Goal: Information Seeking & Learning: Learn about a topic

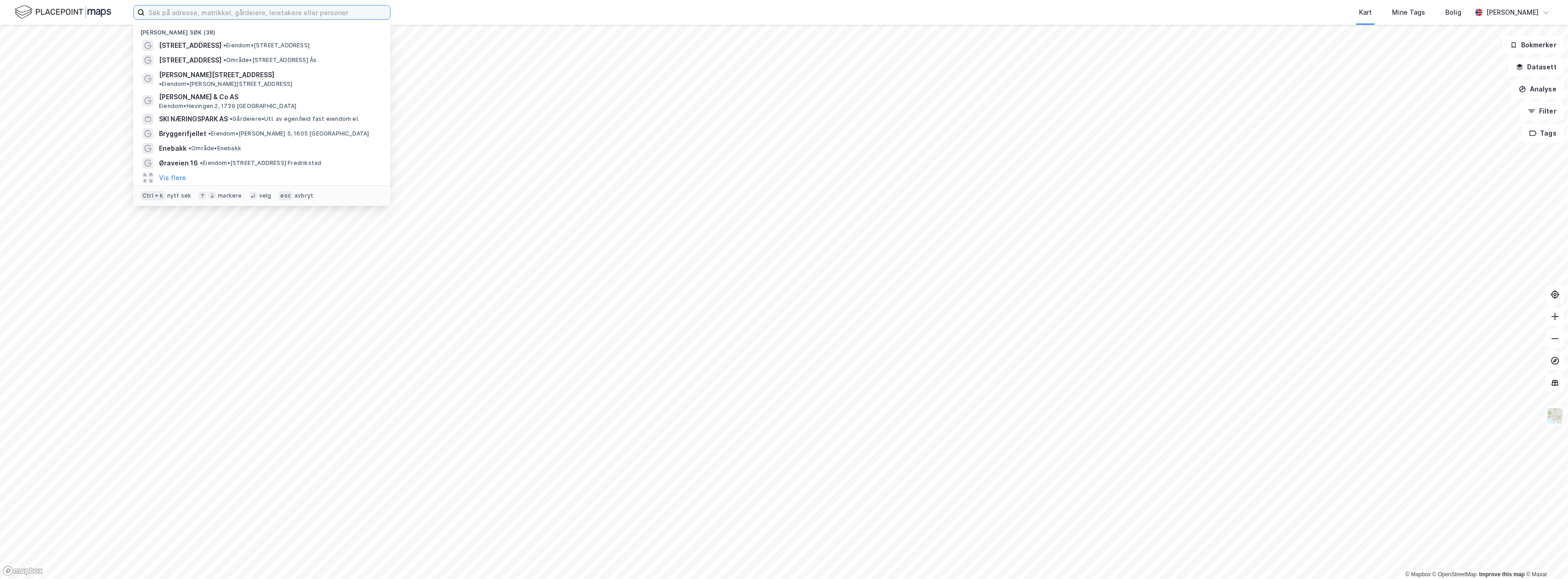
click at [163, 9] on input at bounding box center [268, 13] width 246 height 14
paste input "982 07 480"
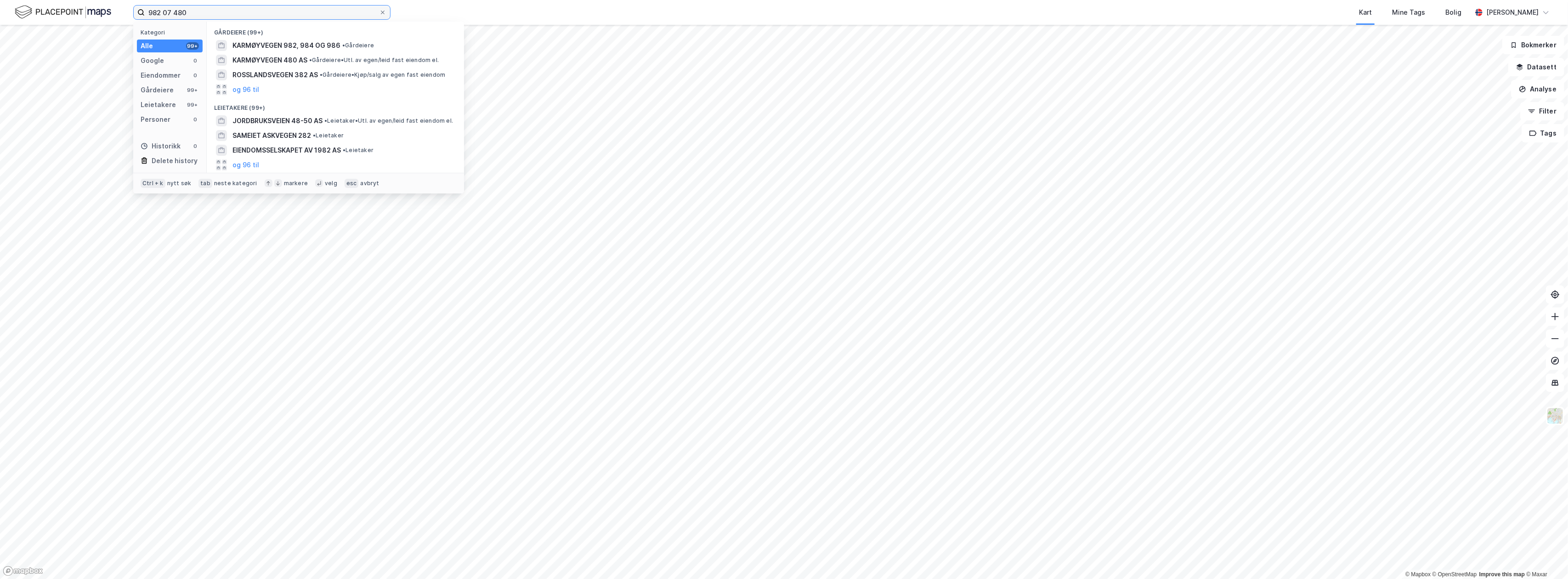
drag, startPoint x: 200, startPoint y: 15, endPoint x: 110, endPoint y: 6, distance: 90.4
click at [110, 6] on div "982 07 480 Kategori Alle 99+ Google 0 Eiendommer 0 Gårdeiere 99+ Leietakere 99+…" at bounding box center [784, 12] width 1568 height 25
paste input "[STREET_ADDRESS]"
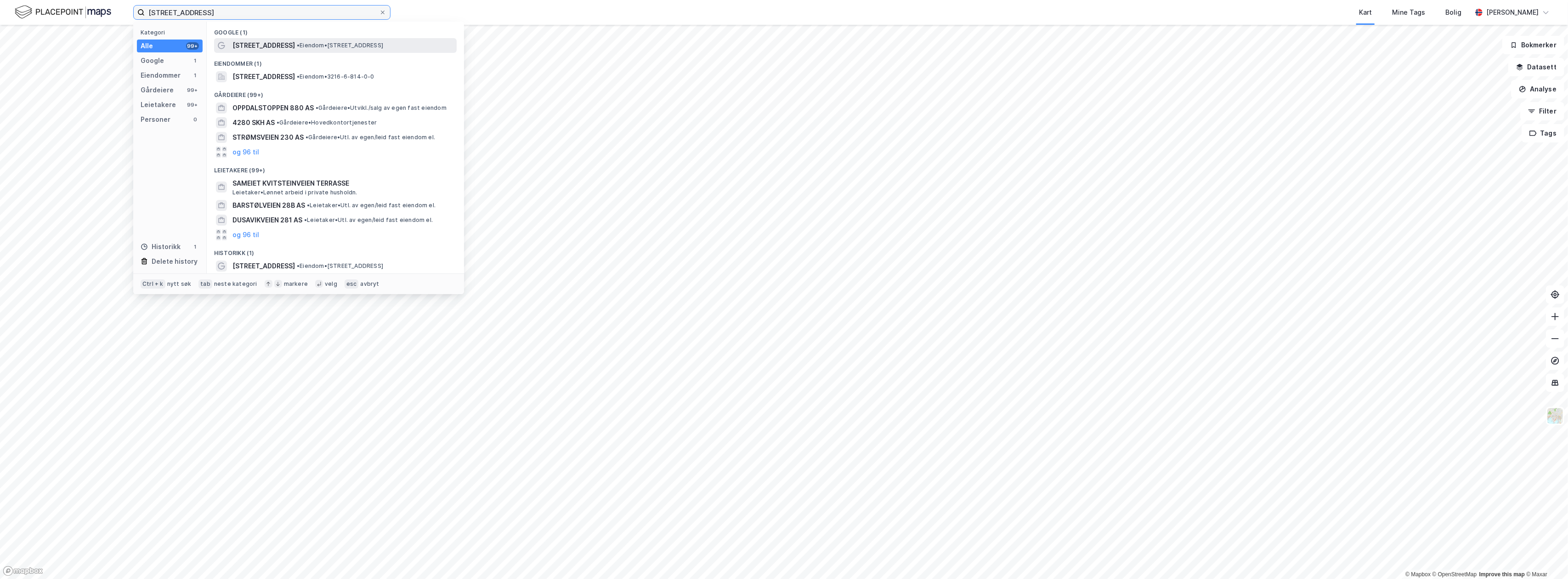
type input "[STREET_ADDRESS]"
click at [322, 44] on span "• Eiendom • [STREET_ADDRESS]" at bounding box center [340, 45] width 86 height 8
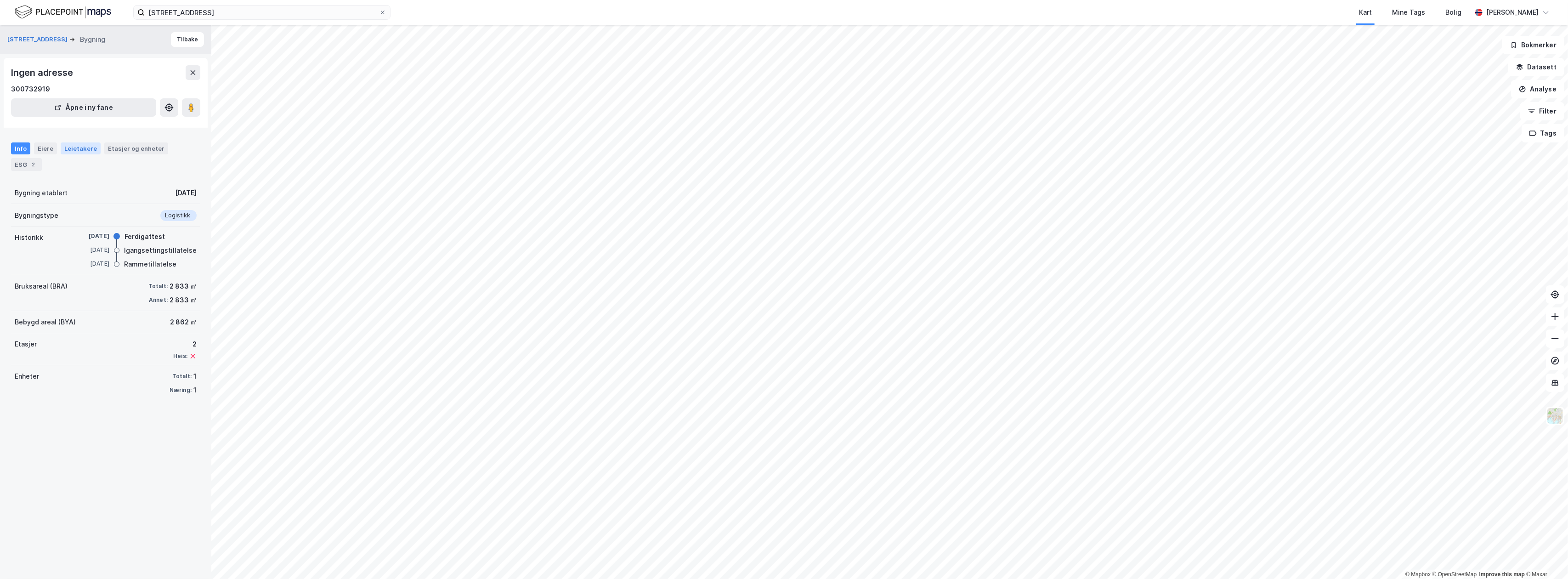
click at [75, 150] on div "Leietakere" at bounding box center [80, 148] width 40 height 12
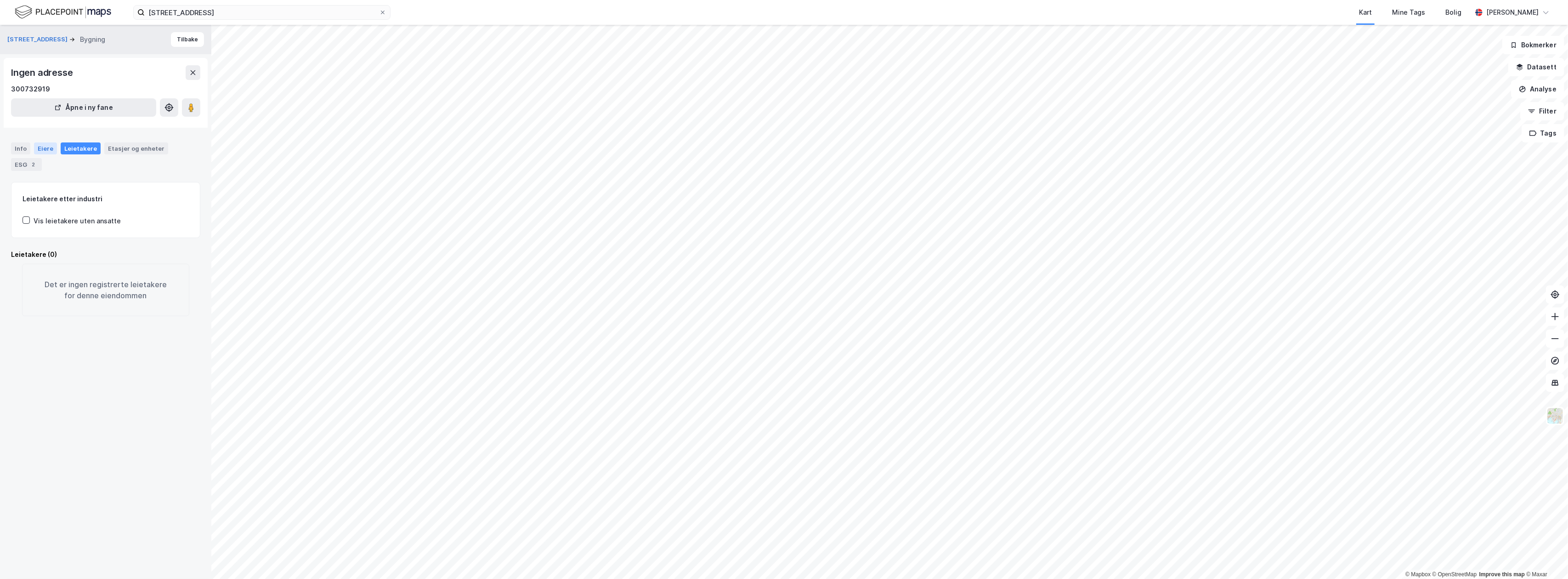
click at [44, 148] on div "Eiere" at bounding box center [45, 148] width 23 height 12
click at [21, 148] on div "Info" at bounding box center [20, 148] width 19 height 12
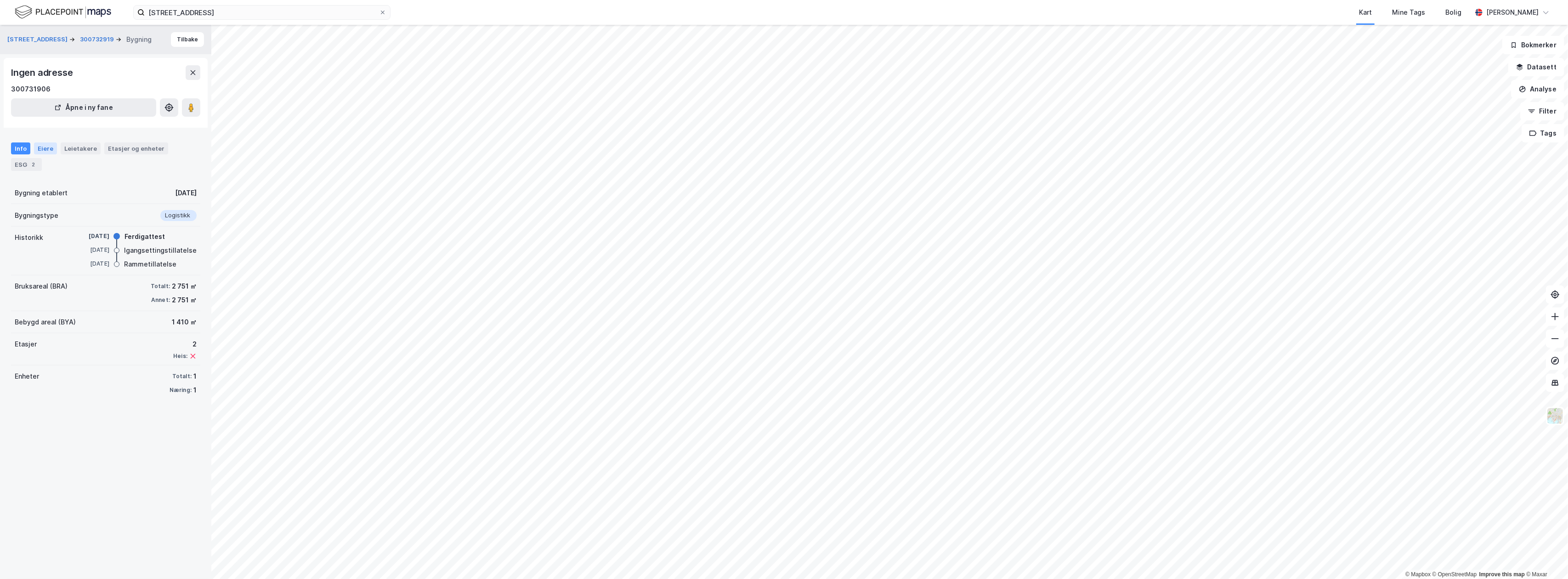
click at [46, 146] on div "Eiere" at bounding box center [45, 148] width 23 height 12
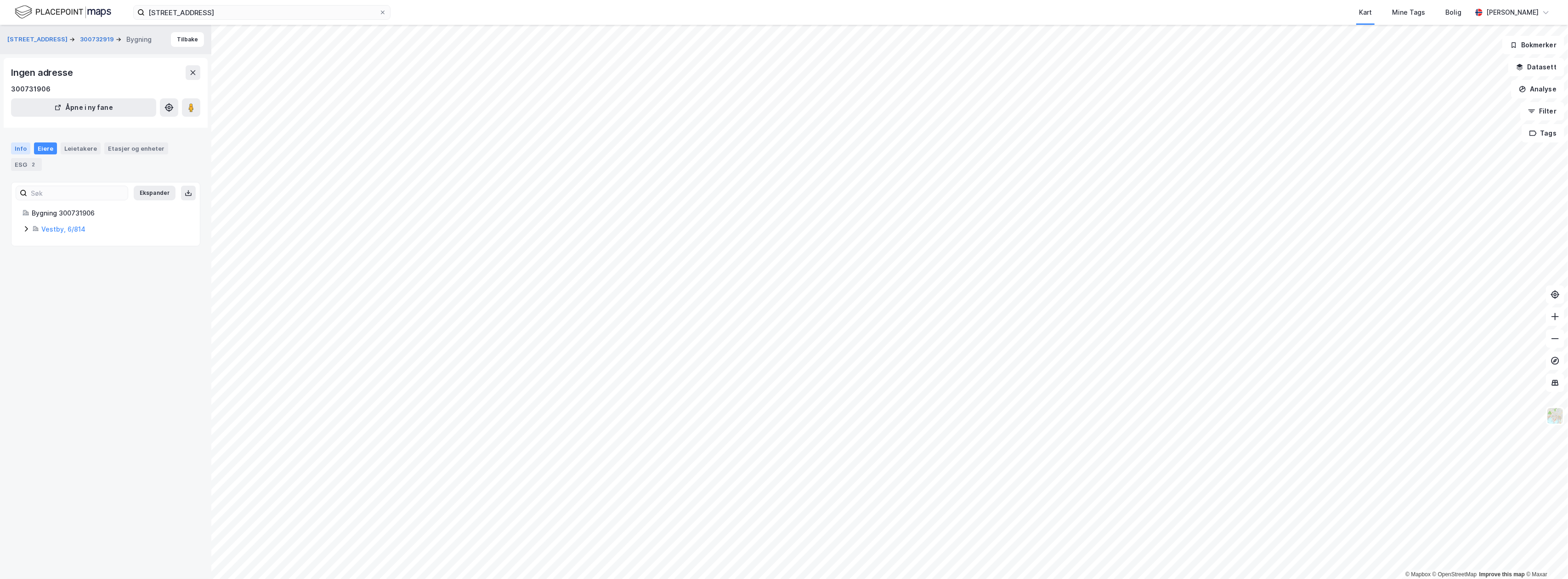
click at [21, 146] on div "Info" at bounding box center [20, 148] width 19 height 12
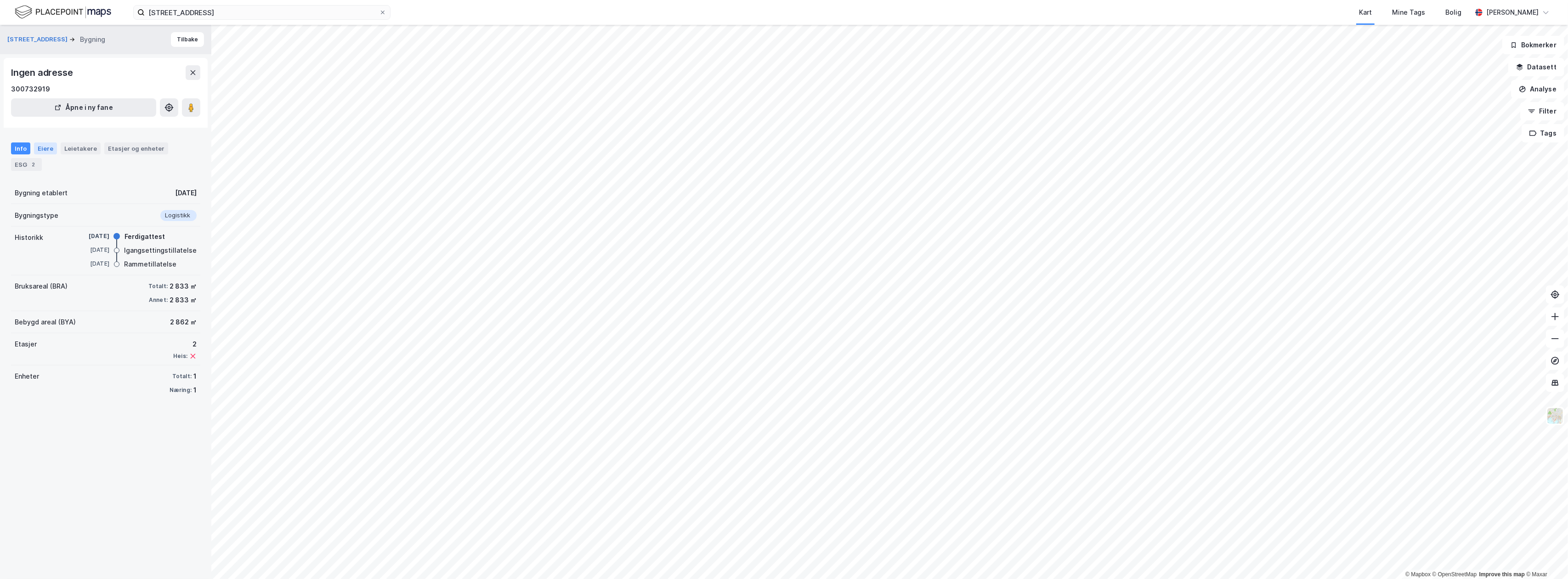
click at [45, 146] on div "Eiere" at bounding box center [45, 148] width 23 height 12
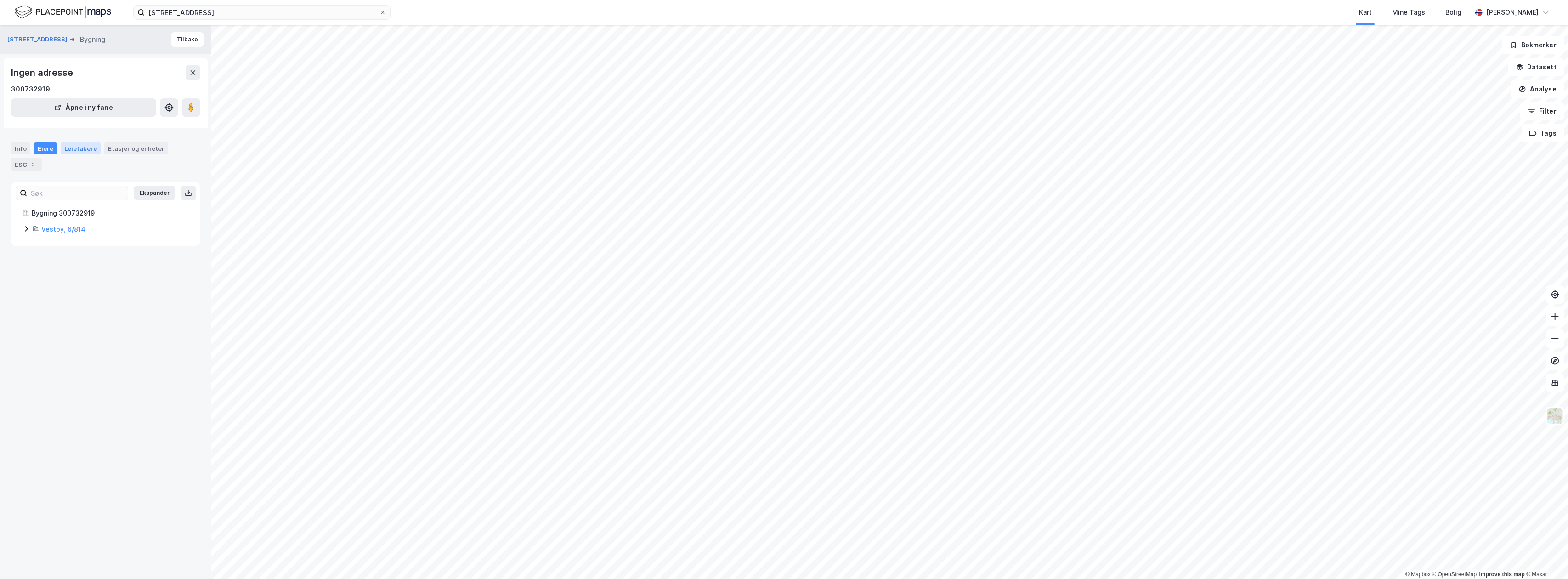
click at [80, 148] on div "Leietakere" at bounding box center [80, 148] width 40 height 12
click at [19, 146] on div "Info" at bounding box center [20, 148] width 19 height 12
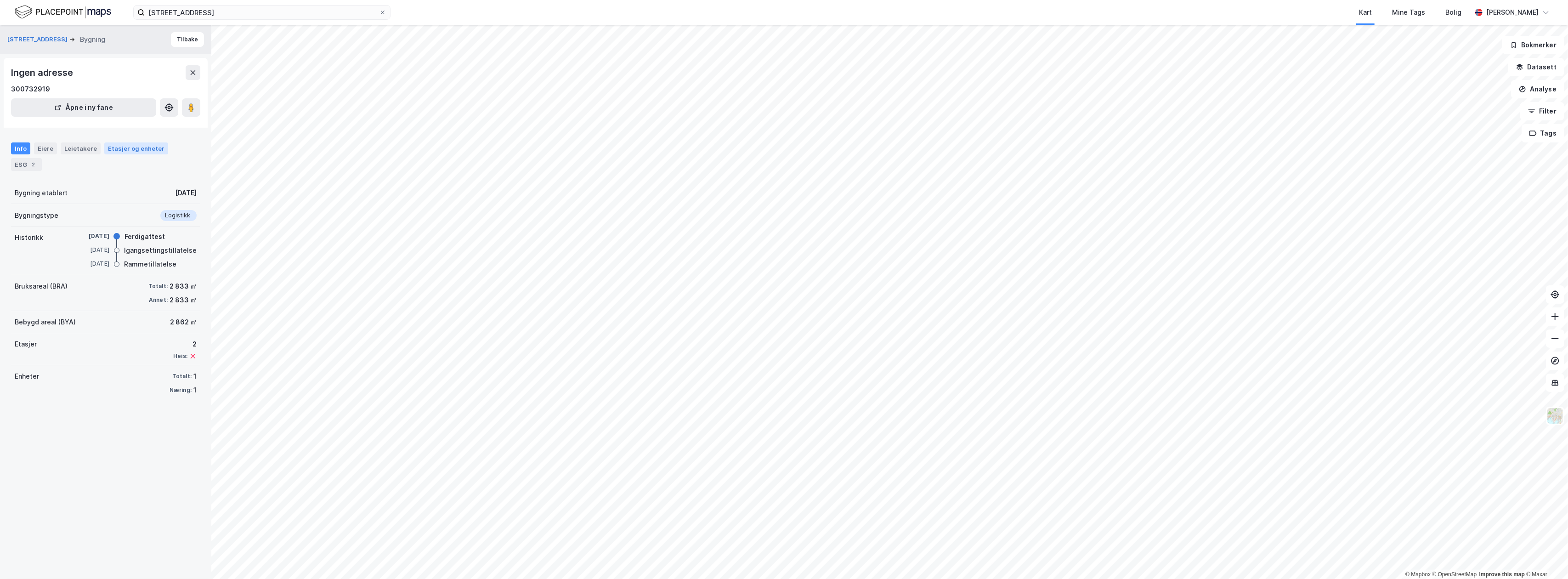
click at [126, 146] on div "Etasjer og enheter" at bounding box center [136, 148] width 57 height 8
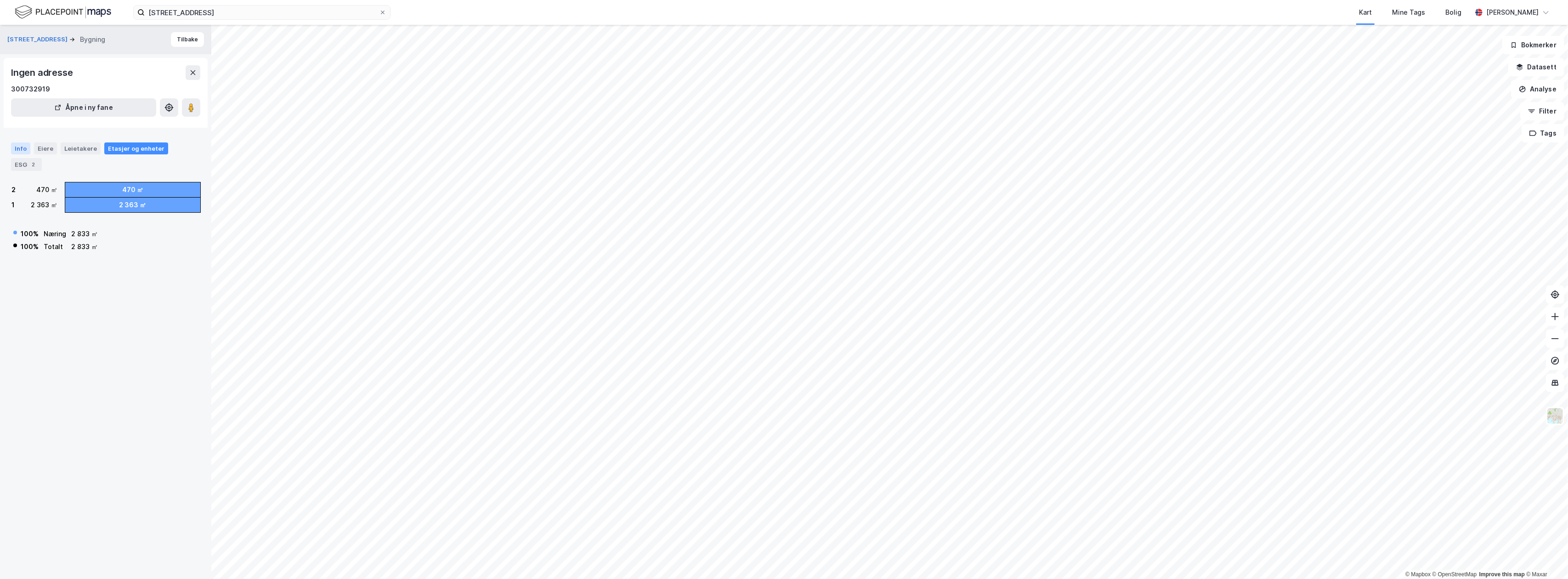
click at [17, 146] on div "Info" at bounding box center [20, 148] width 19 height 12
